Goal: Task Accomplishment & Management: Complete application form

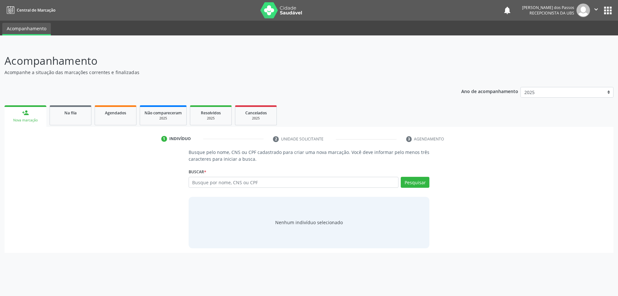
click at [227, 181] on input "text" at bounding box center [293, 182] width 210 height 11
type input "706802281571021"
click at [408, 182] on button "Pesquisar" at bounding box center [414, 182] width 29 height 11
type input "706802281571021"
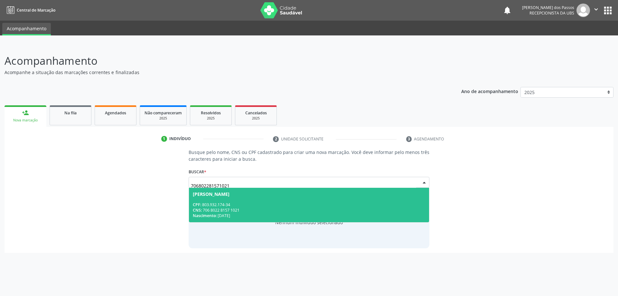
click at [308, 199] on span "Maria Madalena Gomes dos Santos CPF: 803.932.174-34 CNS: 706 8022 8157 1021 Nas…" at bounding box center [309, 205] width 240 height 34
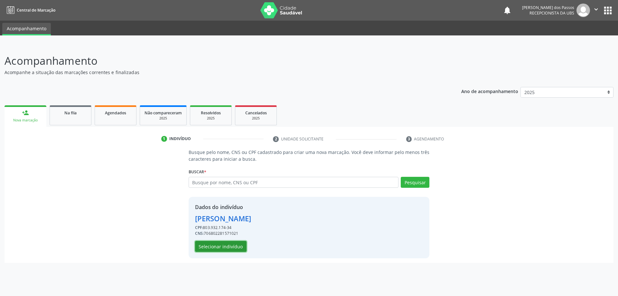
click at [232, 246] on button "Selecionar indivíduo" at bounding box center [220, 246] width 51 height 11
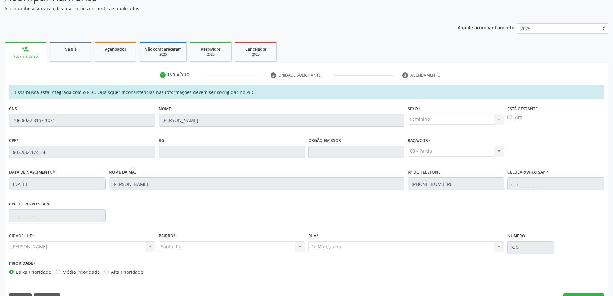
scroll to position [64, 0]
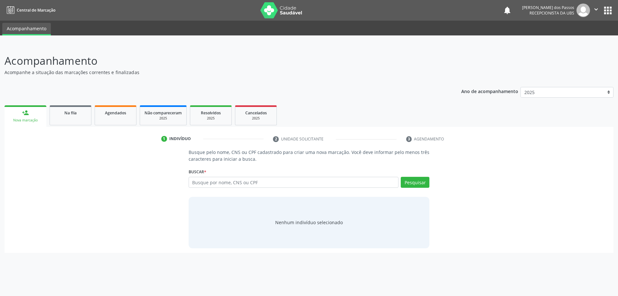
click at [238, 181] on input "text" at bounding box center [293, 182] width 210 height 11
type input "706802281571021"
click at [426, 185] on button "Pesquisar" at bounding box center [414, 182] width 29 height 11
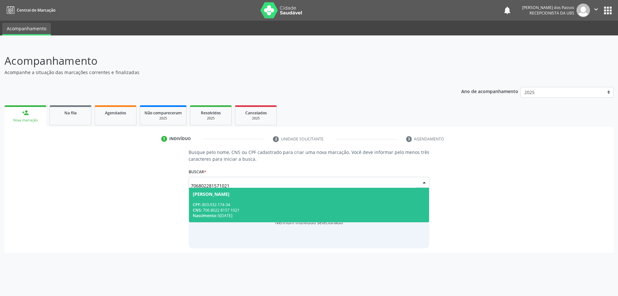
click at [350, 206] on div "CPF: 803.932.174-34" at bounding box center [309, 204] width 233 height 5
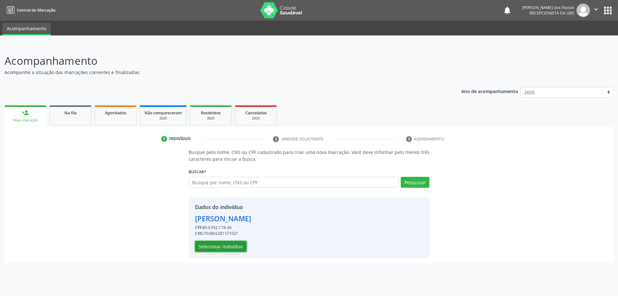
click at [223, 247] on button "Selecionar indivíduo" at bounding box center [220, 246] width 51 height 11
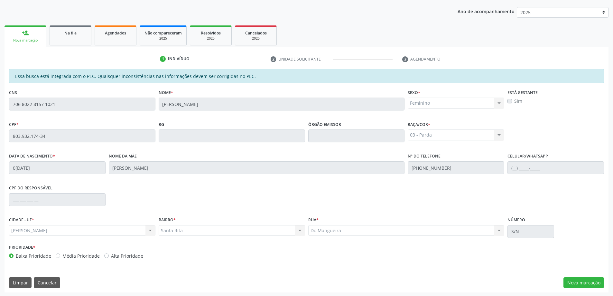
scroll to position [81, 0]
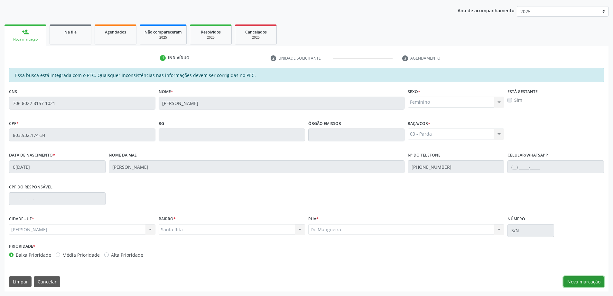
click at [583, 282] on button "Nova marcação" at bounding box center [583, 281] width 41 height 11
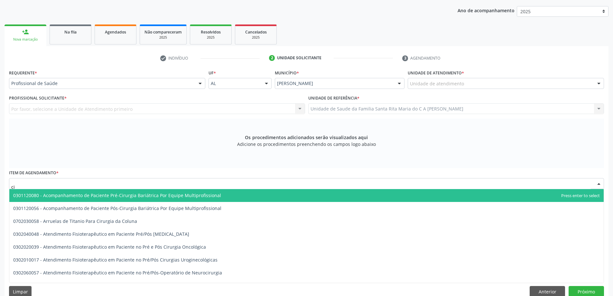
type input "c"
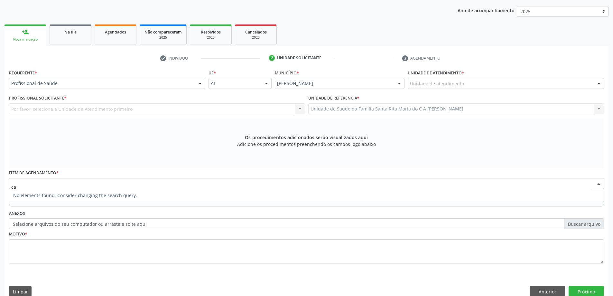
type input "c"
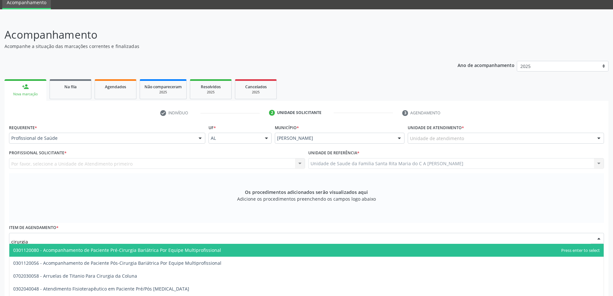
scroll to position [0, 0]
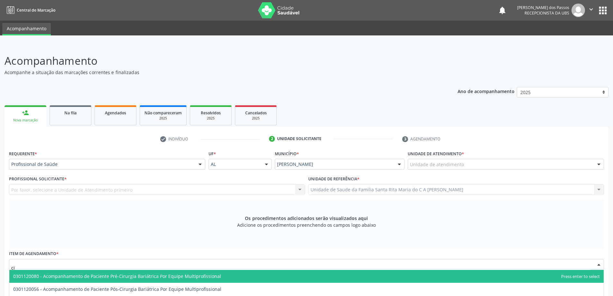
type input "c"
type input "exame"
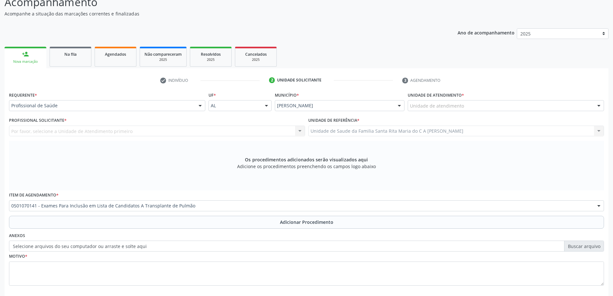
scroll to position [91, 0]
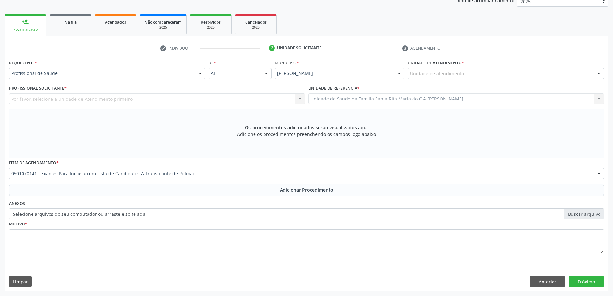
click at [112, 23] on span "Agendados" at bounding box center [115, 21] width 21 height 5
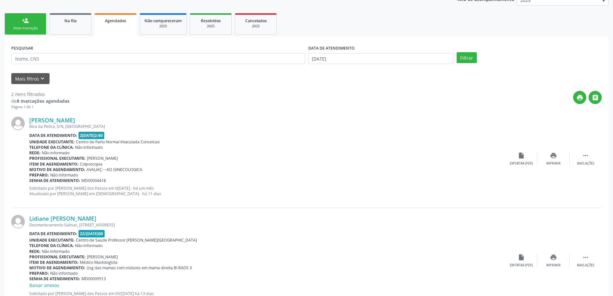
scroll to position [56, 0]
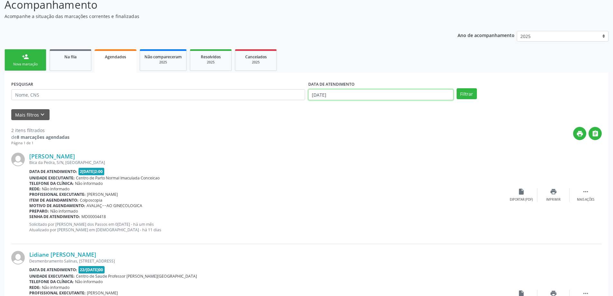
click at [324, 96] on input "[DATE]" at bounding box center [380, 94] width 145 height 11
click at [330, 168] on span "22" at bounding box center [329, 166] width 13 height 13
type input "[DATE]"
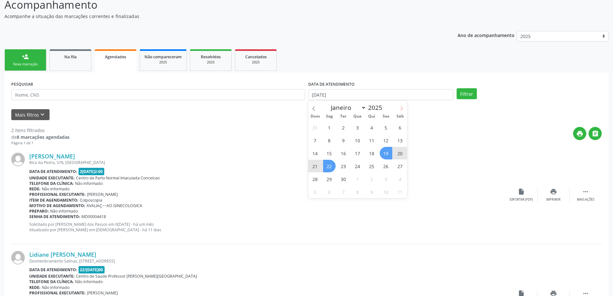
click at [400, 107] on icon at bounding box center [401, 108] width 5 height 5
select select "9"
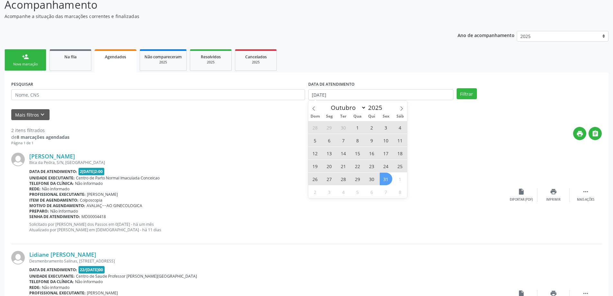
click at [386, 178] on span "31" at bounding box center [386, 178] width 13 height 13
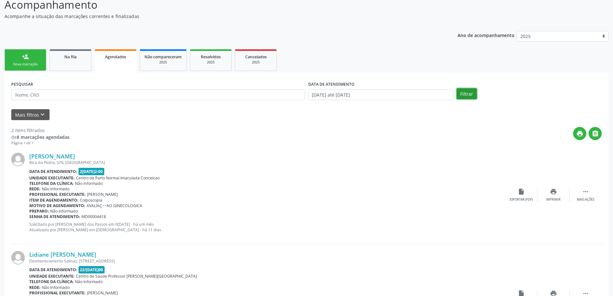
click at [464, 97] on button "Filtrar" at bounding box center [466, 93] width 20 height 11
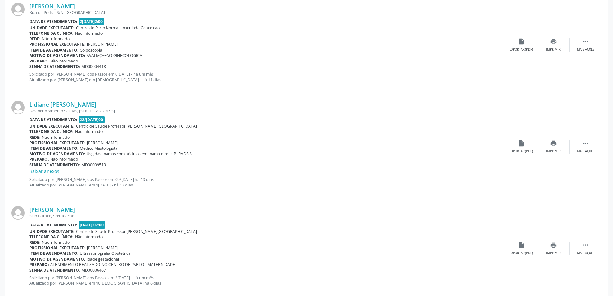
scroll to position [93, 0]
